Goal: Task Accomplishment & Management: Manage account settings

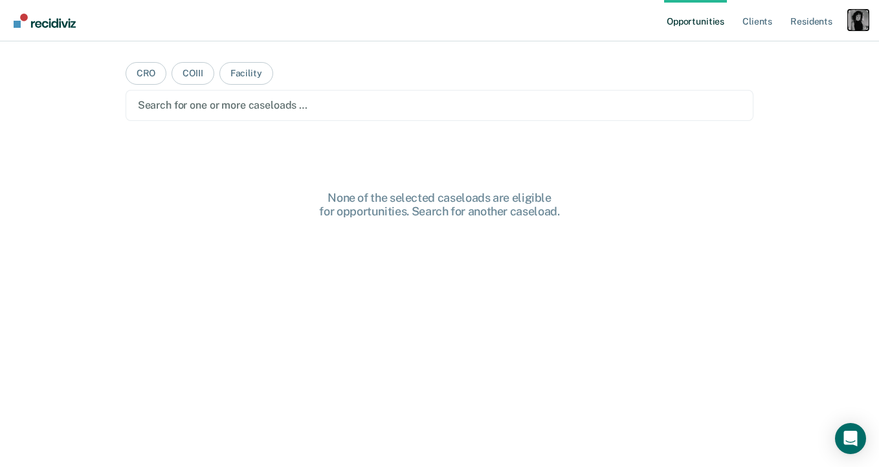
click at [863, 19] on div "Profile dropdown button" at bounding box center [857, 20] width 21 height 21
click at [790, 52] on link "Profile" at bounding box center [806, 52] width 104 height 11
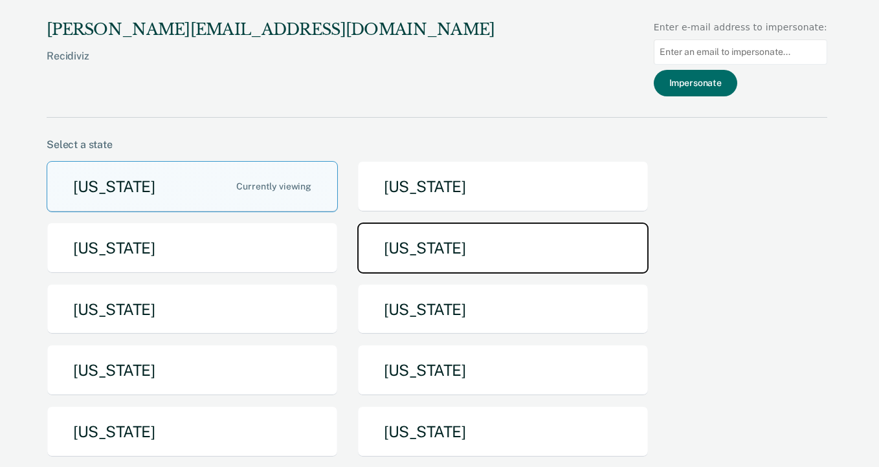
click at [411, 233] on button "[US_STATE]" at bounding box center [502, 248] width 291 height 51
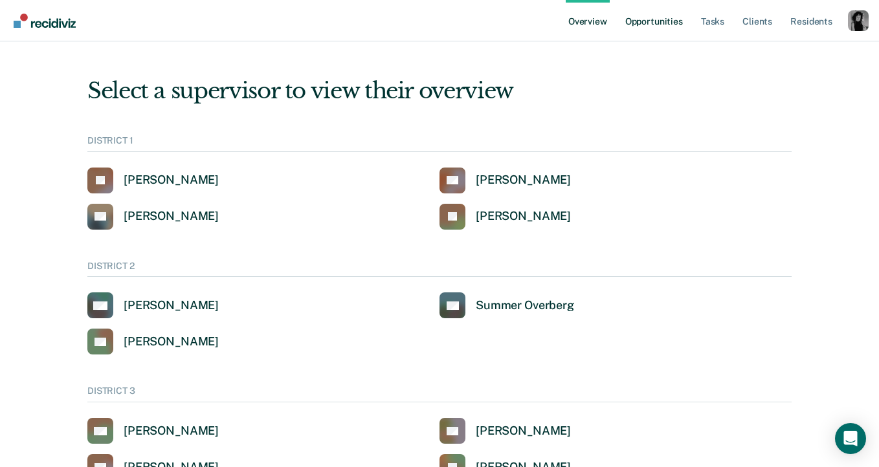
click at [633, 19] on link "Opportunities" at bounding box center [653, 20] width 63 height 41
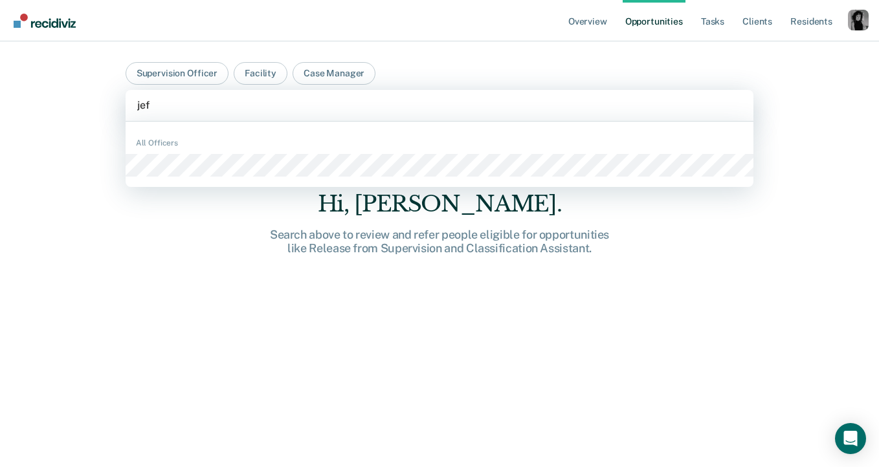
type input "[PERSON_NAME]"
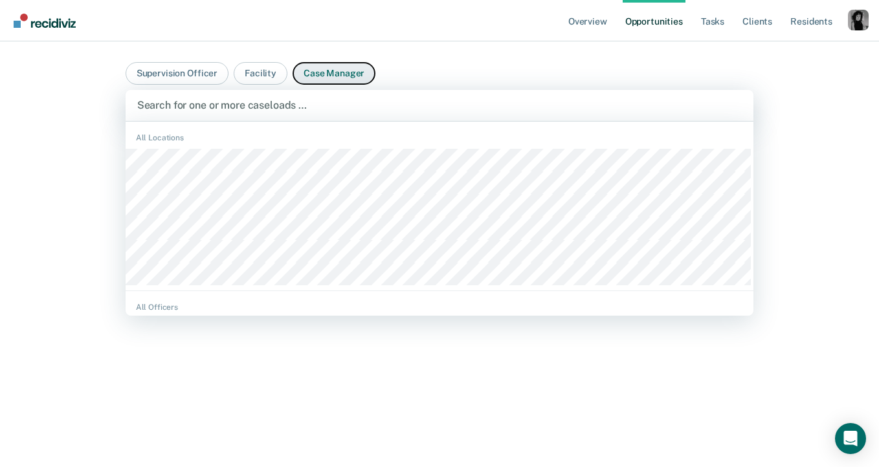
click at [313, 69] on button "Case Manager" at bounding box center [333, 73] width 83 height 23
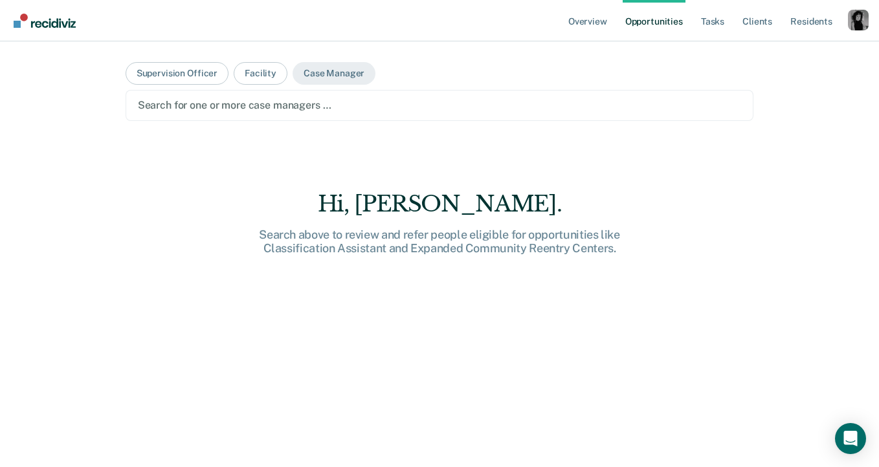
click at [287, 98] on div at bounding box center [440, 105] width 604 height 15
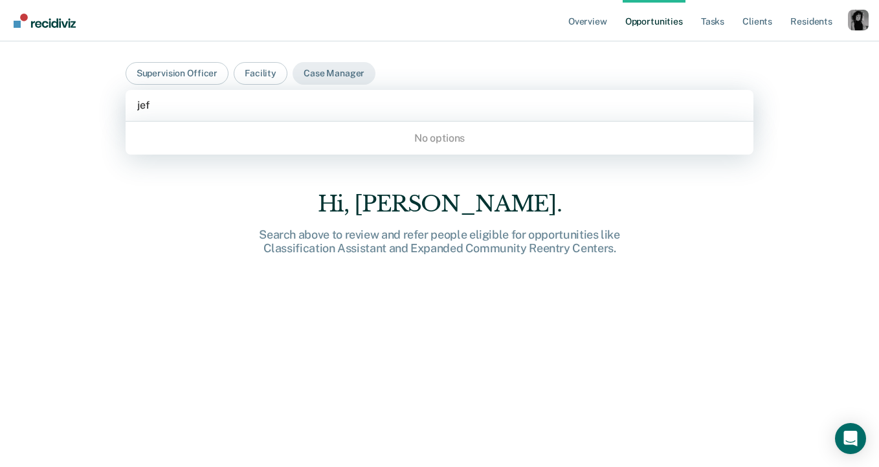
type input "[PERSON_NAME]"
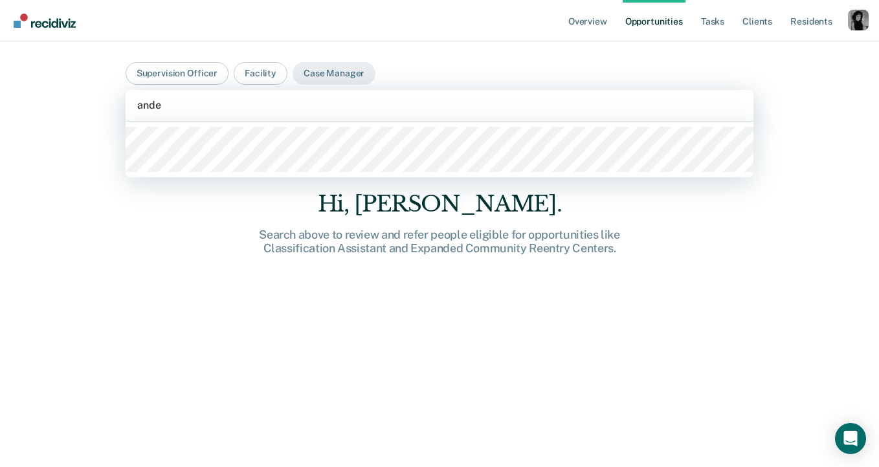
type input "ander"
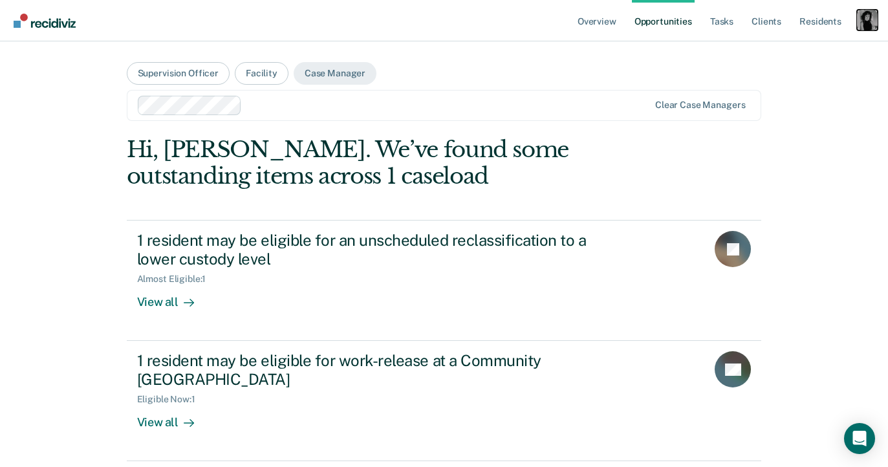
click at [870, 18] on div "Profile dropdown button" at bounding box center [867, 20] width 21 height 21
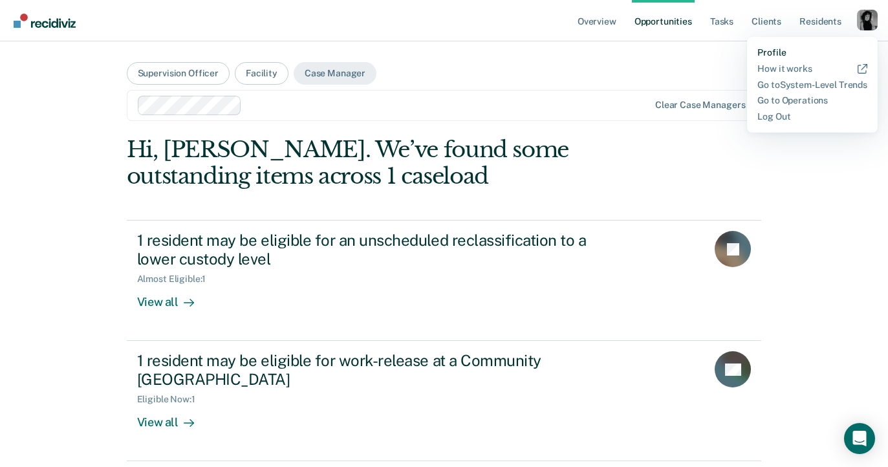
click at [791, 50] on link "Profile" at bounding box center [813, 52] width 110 height 11
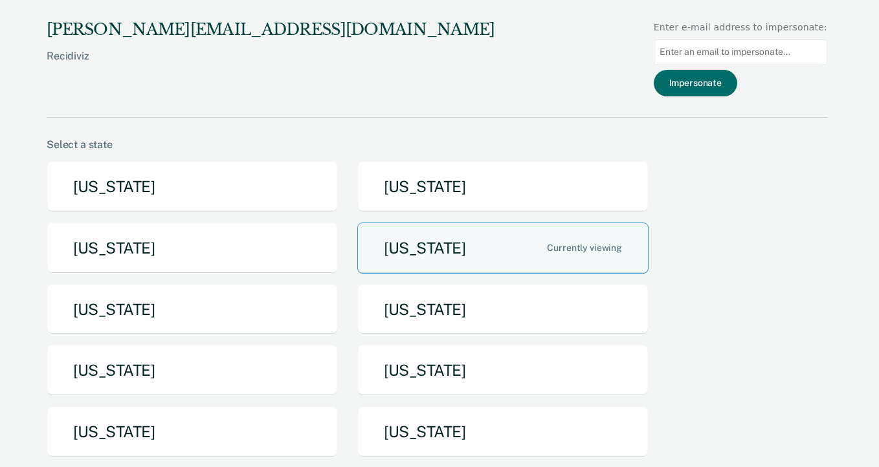
click at [770, 39] on input at bounding box center [739, 51] width 173 height 25
paste input "[EMAIL_ADDRESS][DOMAIN_NAME][US_STATE]"
type input "[EMAIL_ADDRESS][DOMAIN_NAME][US_STATE]"
click at [703, 70] on button "Impersonate" at bounding box center [694, 83] width 83 height 27
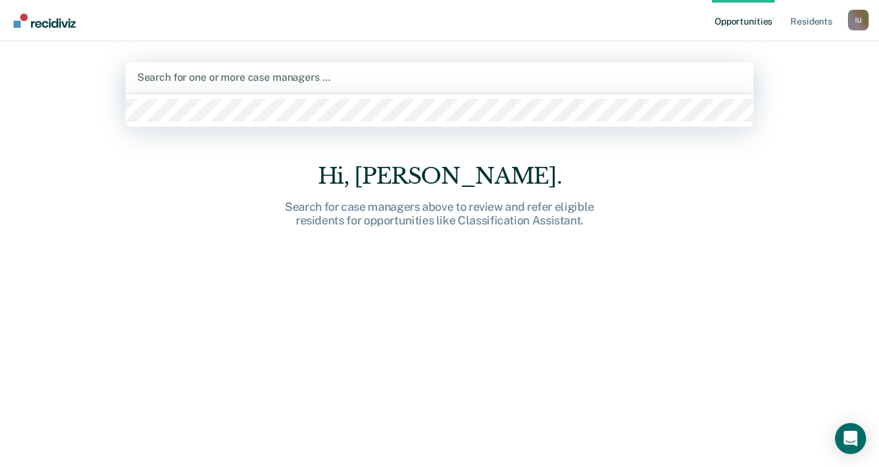
click at [274, 76] on div at bounding box center [439, 77] width 605 height 15
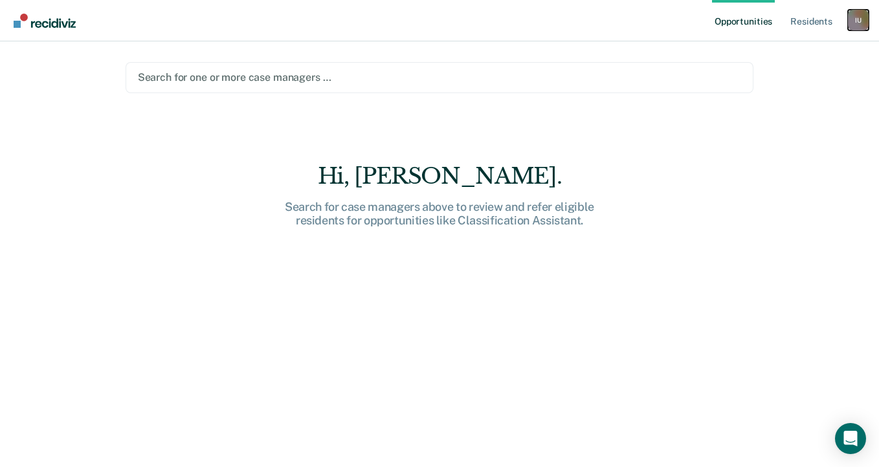
click at [855, 21] on div "I U" at bounding box center [857, 20] width 21 height 21
click at [773, 56] on link "Profile" at bounding box center [806, 52] width 104 height 11
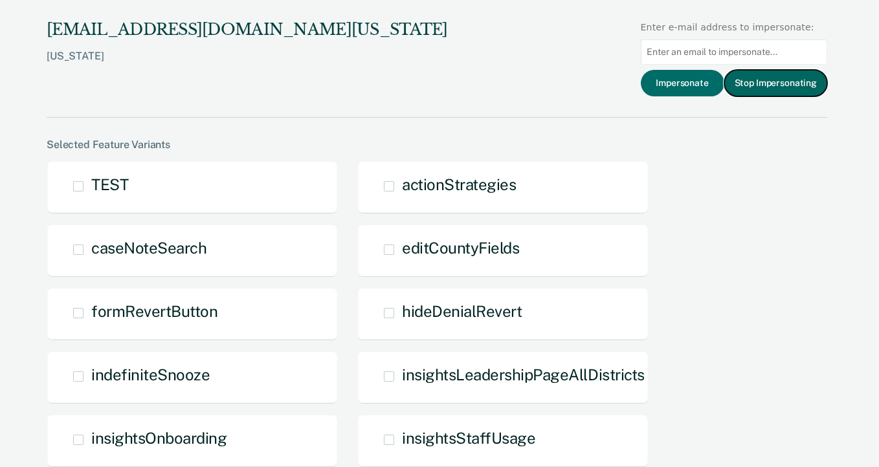
click at [795, 70] on button "Stop Impersonating" at bounding box center [775, 83] width 103 height 27
